Goal: Task Accomplishment & Management: Manage account settings

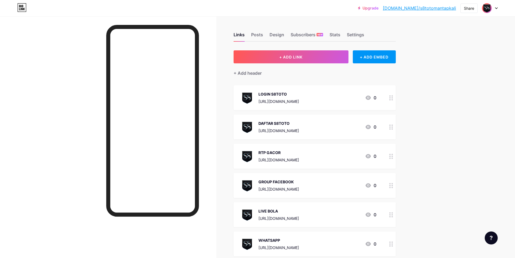
scroll to position [54, 0]
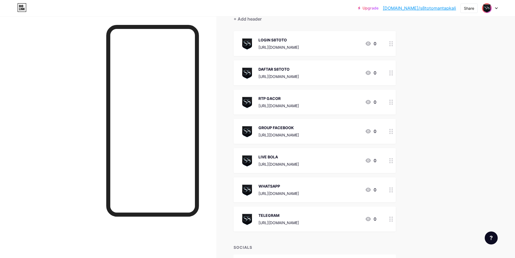
click at [280, 106] on div "[URL][DOMAIN_NAME]" at bounding box center [278, 106] width 41 height 6
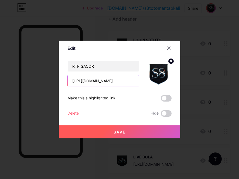
click at [103, 80] on input "[URL][DOMAIN_NAME]" at bounding box center [103, 80] width 71 height 11
paste input "[URL][DOMAIN_NAME]"
type input "[URL][DOMAIN_NAME]"
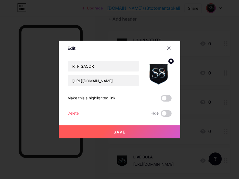
click at [120, 132] on span "Save" at bounding box center [120, 131] width 12 height 5
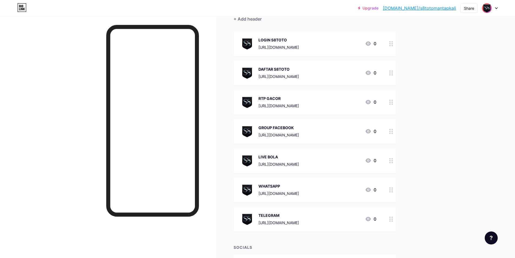
click at [378, 6] on link "Upgrade" at bounding box center [368, 8] width 21 height 4
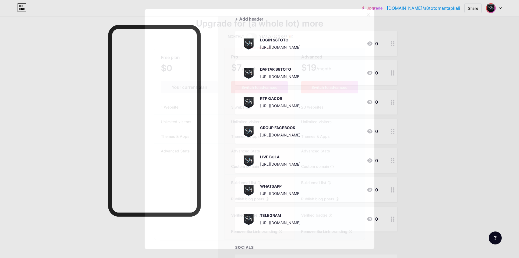
click at [194, 89] on div "Your current plan" at bounding box center [189, 87] width 57 height 12
click at [181, 89] on div "Your current plan" at bounding box center [189, 87] width 57 height 12
click at [170, 111] on li "1 Website" at bounding box center [189, 107] width 70 height 15
click at [173, 125] on li "Unlimited visitors" at bounding box center [189, 121] width 70 height 15
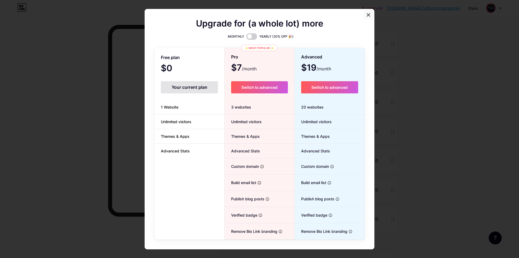
click at [366, 16] on icon at bounding box center [368, 15] width 4 height 4
